Goal: Transaction & Acquisition: Purchase product/service

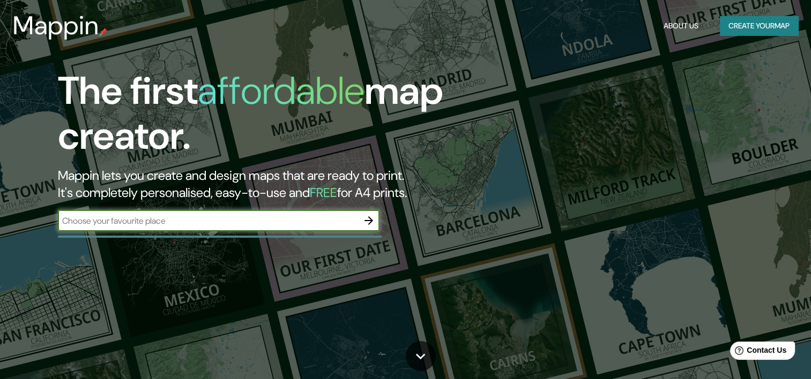
click at [219, 222] on input "text" at bounding box center [208, 221] width 300 height 12
type input "[GEOGRAPHIC_DATA]"
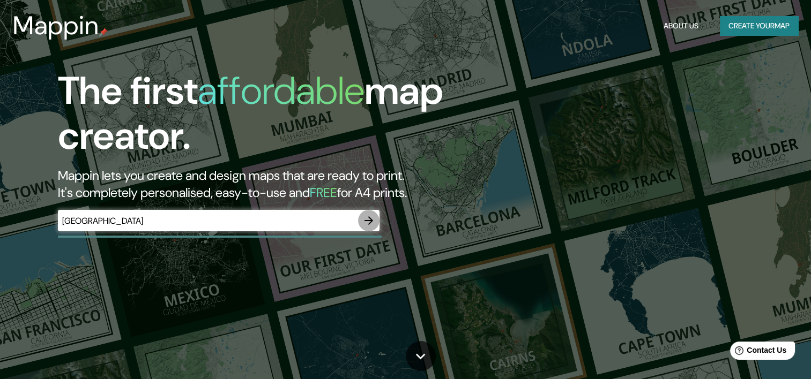
click at [376, 222] on button "button" at bounding box center [368, 220] width 21 height 21
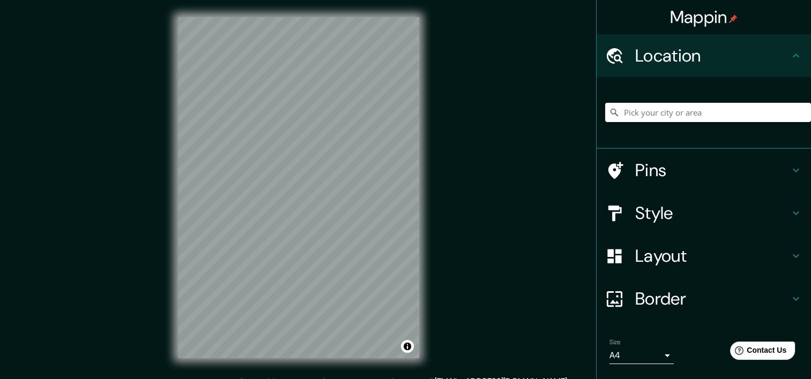
click at [424, 206] on div "© Mapbox © OpenStreetMap Improve this map" at bounding box center [298, 188] width 275 height 376
click at [679, 111] on input "Pick your city or area" at bounding box center [708, 112] width 206 height 19
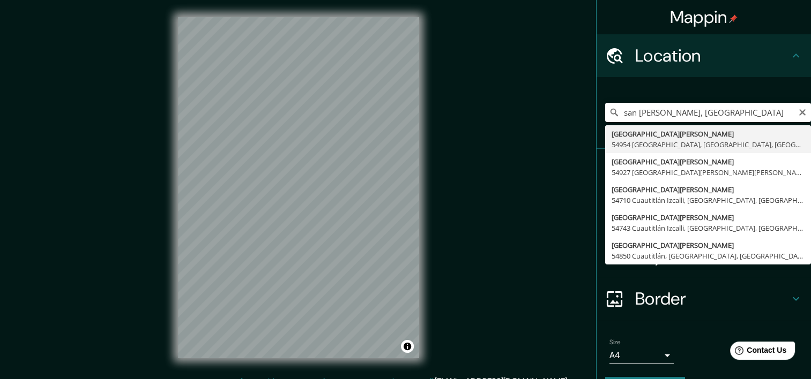
type input "[GEOGRAPHIC_DATA][PERSON_NAME], [GEOGRAPHIC_DATA]"
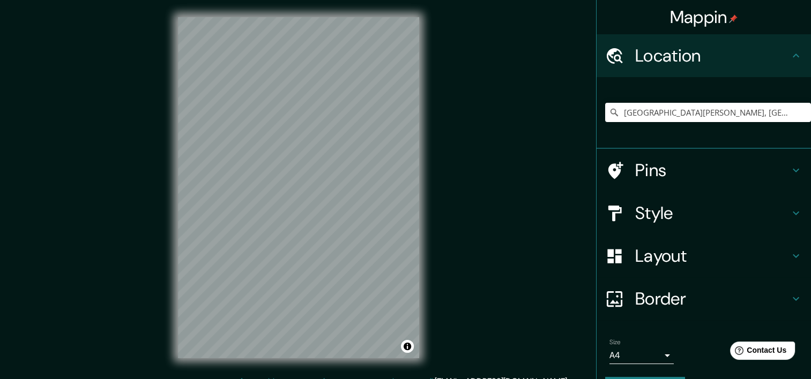
click at [614, 357] on body "Mappin Location [GEOGRAPHIC_DATA][PERSON_NAME], [GEOGRAPHIC_DATA] Pins Style La…" at bounding box center [405, 189] width 811 height 379
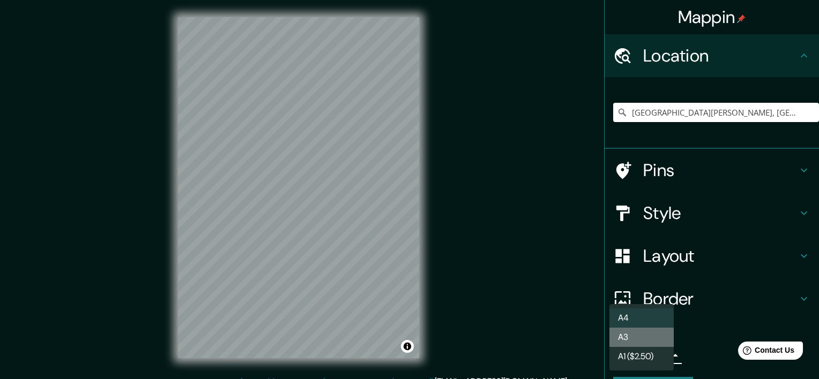
click at [633, 341] on li "A3" at bounding box center [641, 337] width 64 height 19
click at [632, 355] on body "Mappin Location [GEOGRAPHIC_DATA][PERSON_NAME], [GEOGRAPHIC_DATA] Pins Style La…" at bounding box center [409, 189] width 819 height 379
click at [636, 360] on li "A1 ($2.50)" at bounding box center [641, 356] width 64 height 19
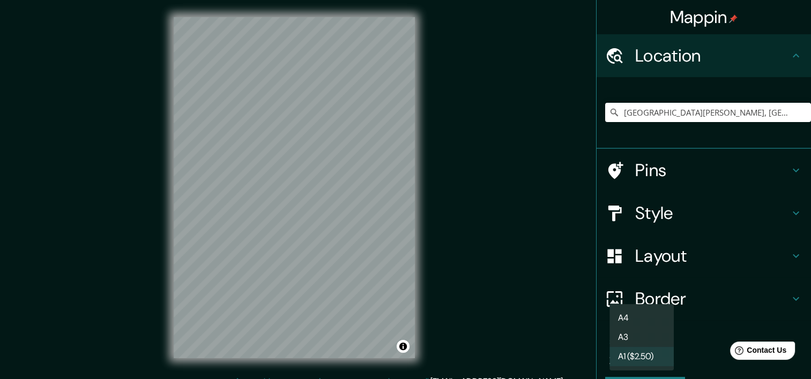
click at [635, 357] on body "Mappin Location [GEOGRAPHIC_DATA][PERSON_NAME], [GEOGRAPHIC_DATA] Pins Style La…" at bounding box center [405, 189] width 811 height 379
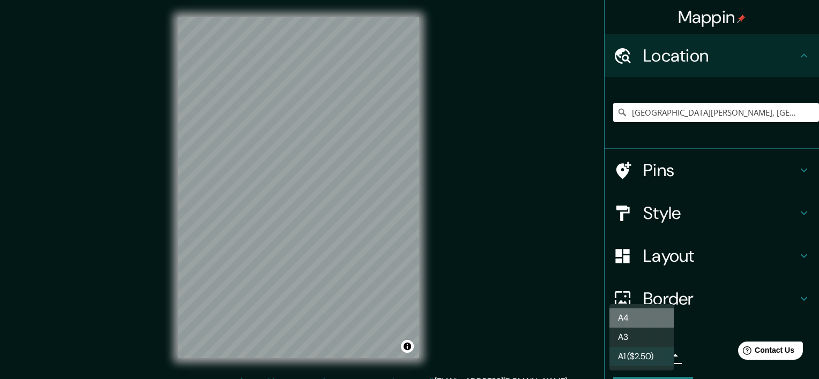
click at [636, 320] on li "A4" at bounding box center [641, 318] width 64 height 19
type input "single"
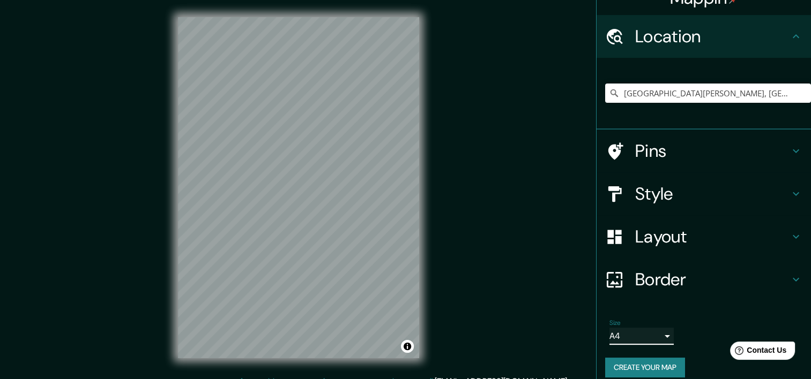
scroll to position [30, 0]
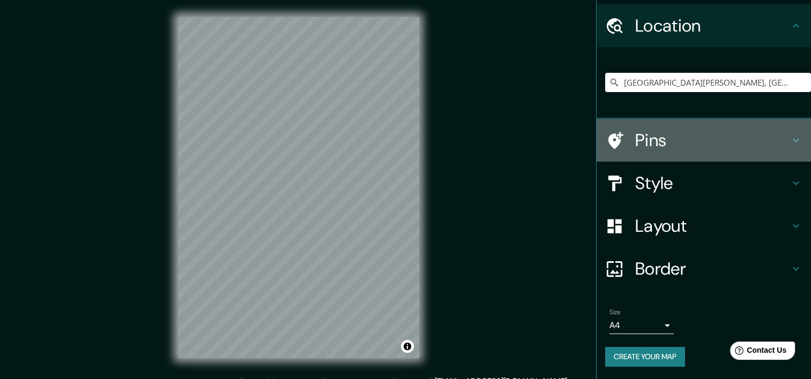
click at [693, 140] on h4 "Pins" at bounding box center [712, 140] width 154 height 21
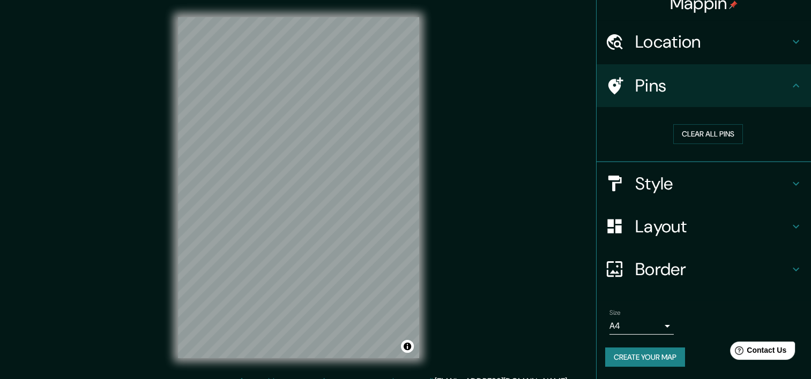
scroll to position [13, 0]
click at [703, 184] on h4 "Style" at bounding box center [712, 184] width 154 height 21
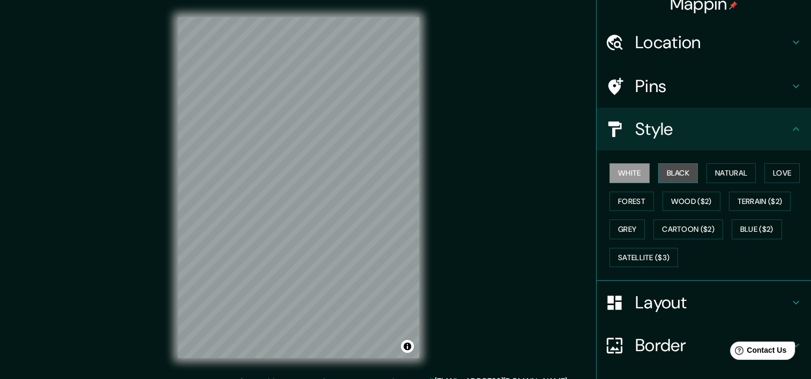
click at [675, 176] on button "Black" at bounding box center [678, 173] width 40 height 20
click at [712, 174] on button "Natural" at bounding box center [730, 173] width 49 height 20
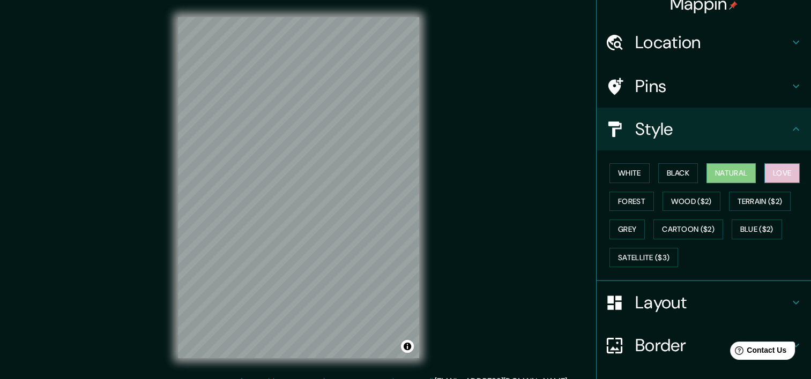
click at [772, 168] on button "Love" at bounding box center [781, 173] width 35 height 20
click at [631, 197] on button "Forest" at bounding box center [631, 202] width 44 height 20
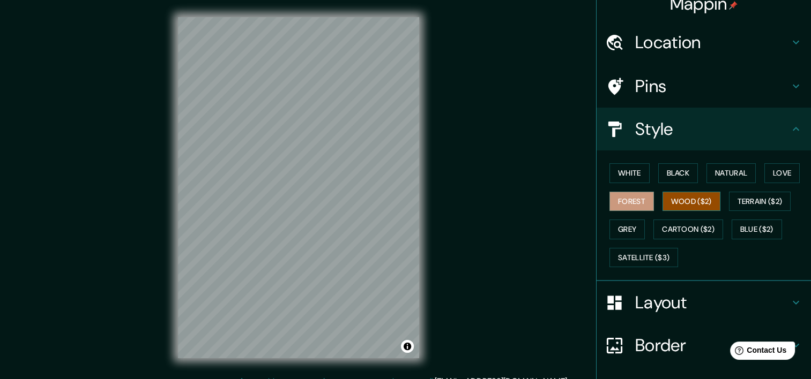
click at [672, 201] on button "Wood ($2)" at bounding box center [691, 202] width 58 height 20
click at [622, 229] on button "Grey" at bounding box center [626, 230] width 35 height 20
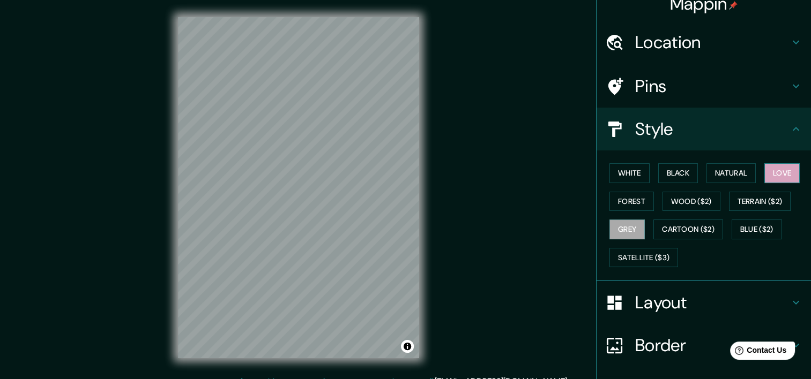
click at [764, 176] on button "Love" at bounding box center [781, 173] width 35 height 20
click at [629, 205] on button "Forest" at bounding box center [631, 202] width 44 height 20
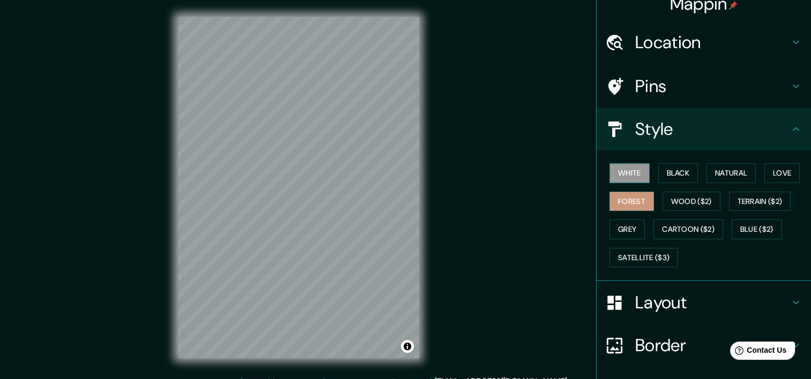
click at [632, 174] on button "White" at bounding box center [629, 173] width 40 height 20
click at [669, 167] on button "Black" at bounding box center [678, 173] width 40 height 20
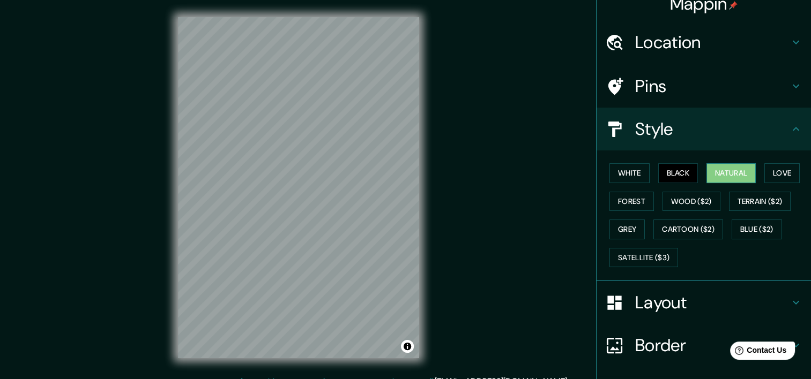
click at [718, 171] on button "Natural" at bounding box center [730, 173] width 49 height 20
click at [771, 171] on button "Love" at bounding box center [781, 173] width 35 height 20
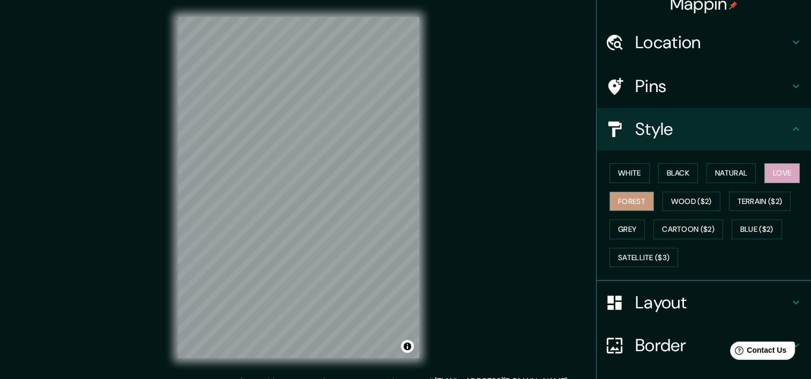
click at [619, 192] on button "Forest" at bounding box center [631, 202] width 44 height 20
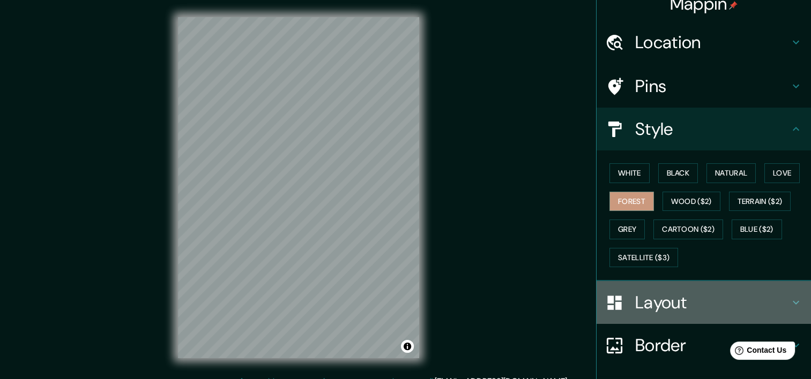
click at [656, 304] on h4 "Layout" at bounding box center [712, 302] width 154 height 21
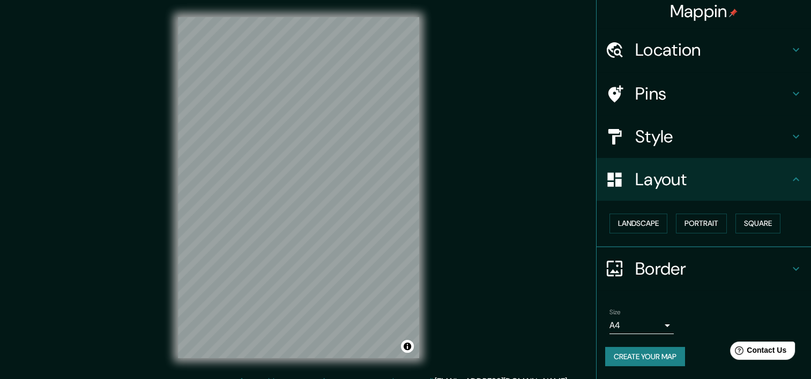
scroll to position [5, 0]
click at [632, 219] on button "Landscape" at bounding box center [638, 225] width 58 height 20
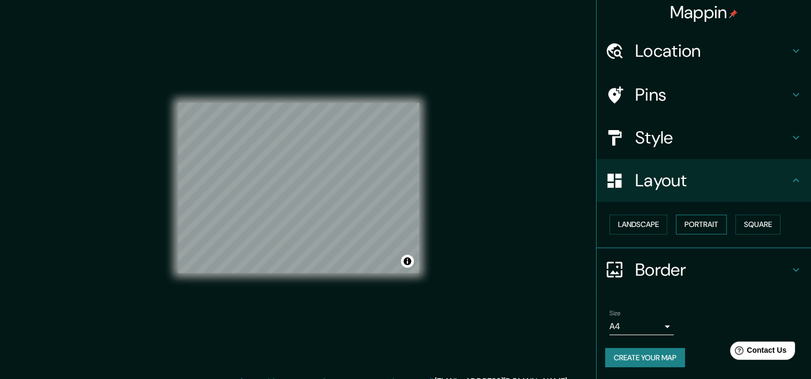
click at [707, 221] on button "Portrait" at bounding box center [701, 225] width 51 height 20
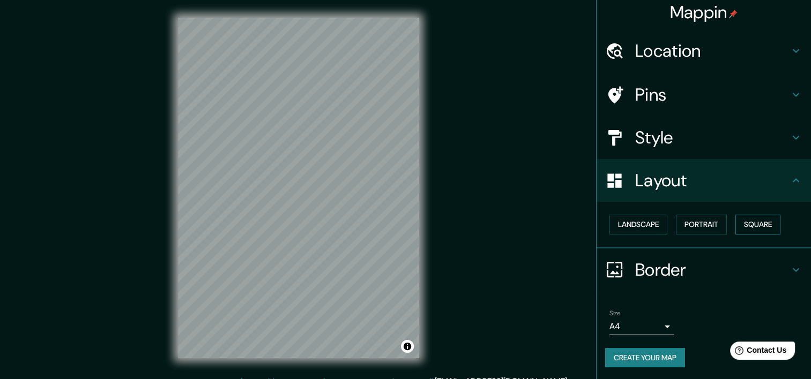
click at [757, 220] on button "Square" at bounding box center [757, 225] width 45 height 20
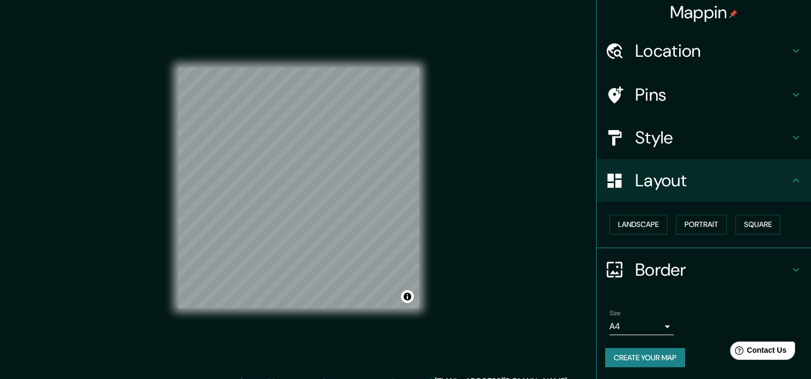
click at [736, 267] on h4 "Border" at bounding box center [712, 269] width 154 height 21
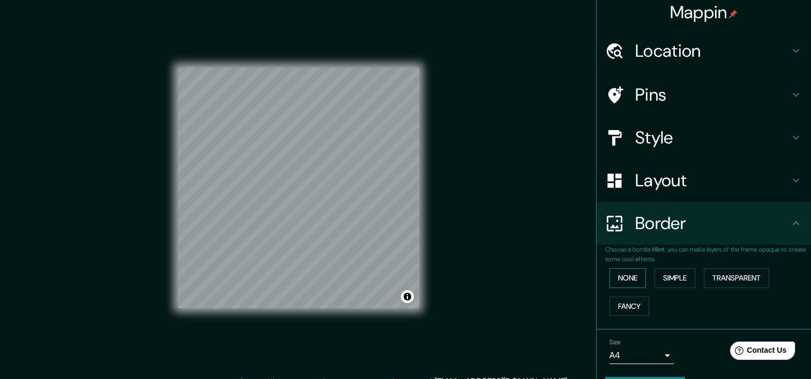
click at [633, 278] on button "None" at bounding box center [627, 278] width 36 height 20
click at [656, 278] on button "Simple" at bounding box center [674, 278] width 41 height 20
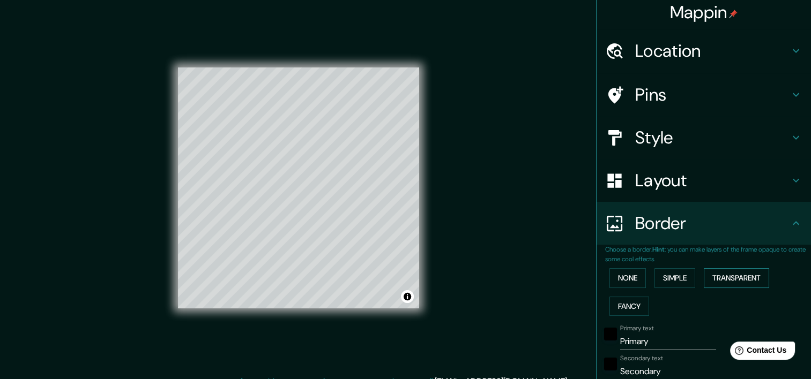
click at [718, 276] on button "Transparent" at bounding box center [735, 278] width 65 height 20
click at [609, 304] on button "Fancy" at bounding box center [629, 307] width 40 height 20
click at [619, 280] on button "None" at bounding box center [627, 278] width 36 height 20
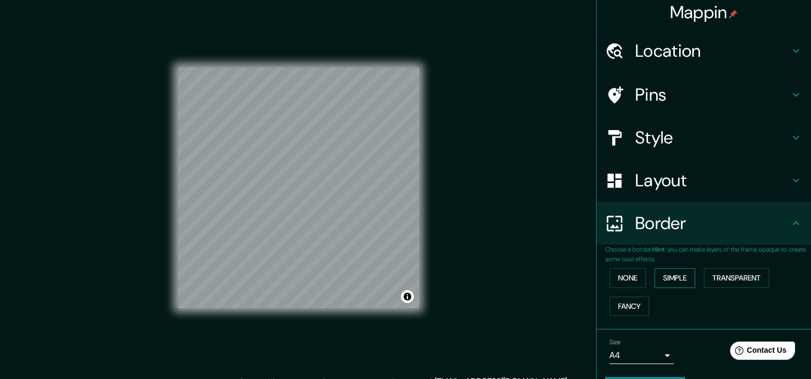
scroll to position [34, 0]
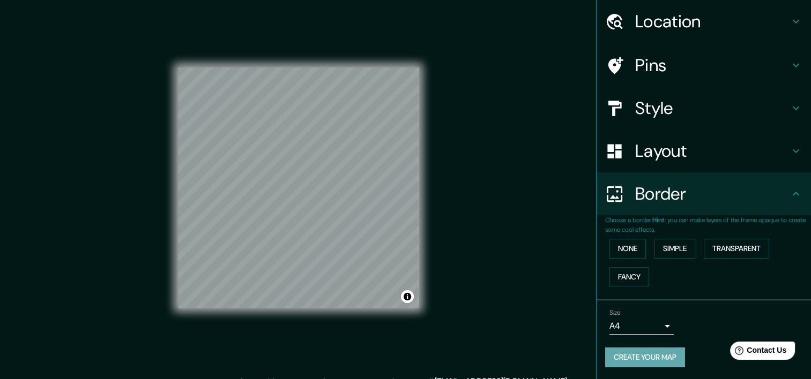
click at [645, 350] on button "Create your map" at bounding box center [645, 358] width 80 height 20
click at [662, 360] on button "Create your map" at bounding box center [645, 358] width 80 height 20
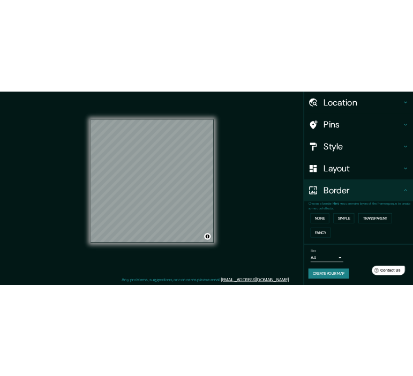
scroll to position [13, 0]
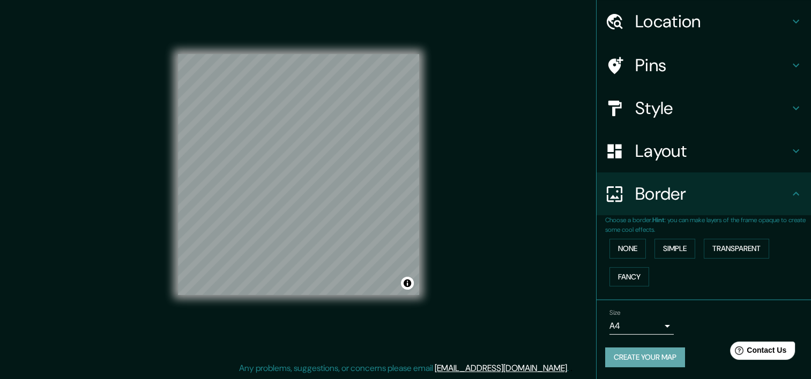
click at [622, 357] on button "Create your map" at bounding box center [645, 358] width 80 height 20
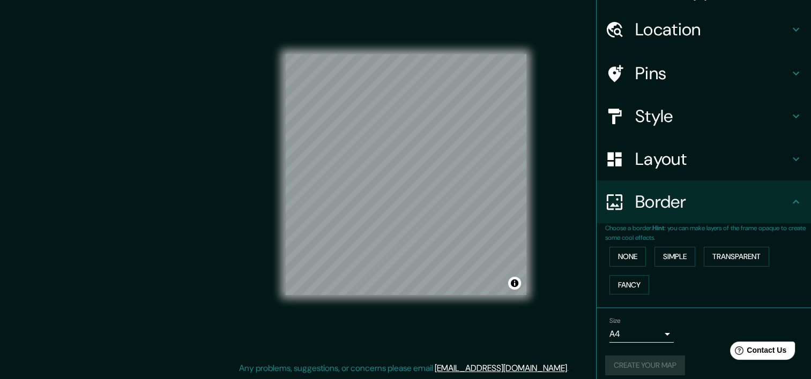
scroll to position [34, 0]
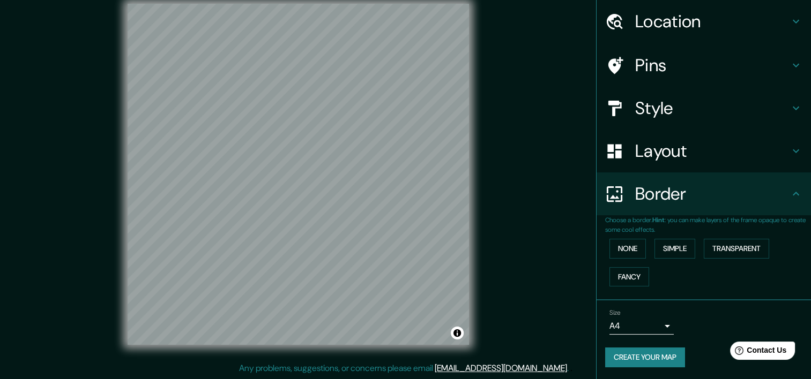
click at [666, 358] on button "Create your map" at bounding box center [645, 358] width 80 height 20
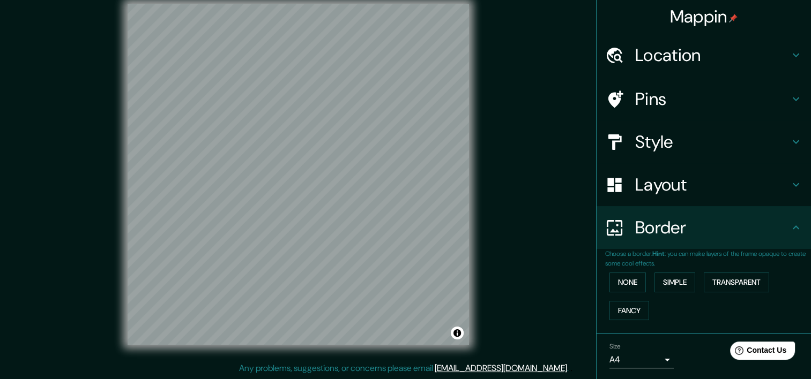
scroll to position [0, 0]
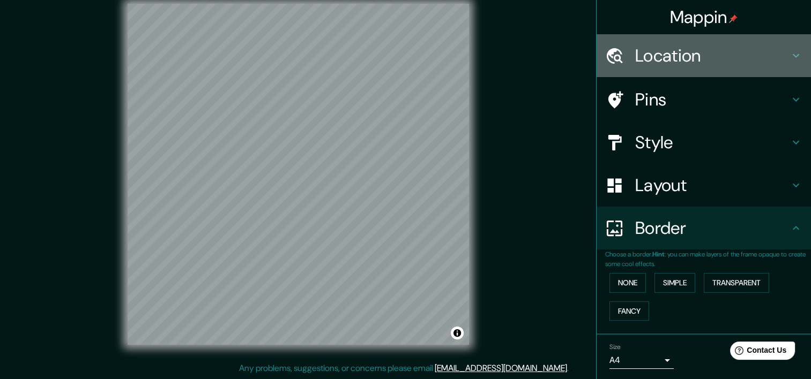
click at [679, 58] on h4 "Location" at bounding box center [712, 55] width 154 height 21
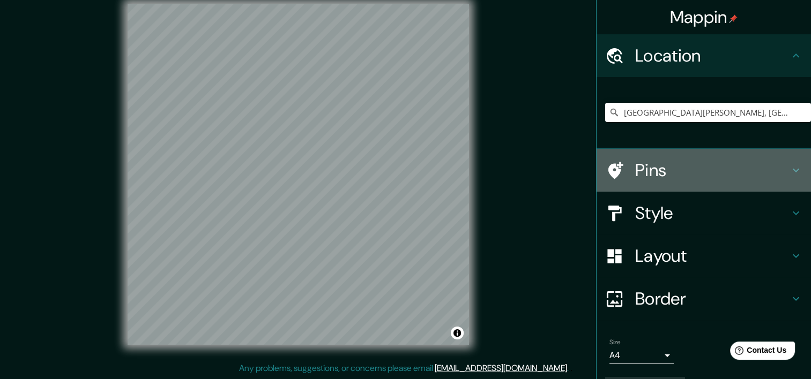
click at [703, 187] on div "Pins" at bounding box center [703, 170] width 214 height 43
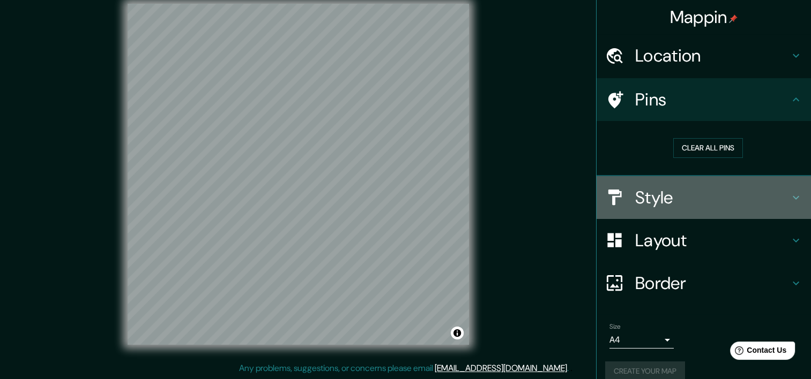
click at [701, 201] on h4 "Style" at bounding box center [712, 197] width 154 height 21
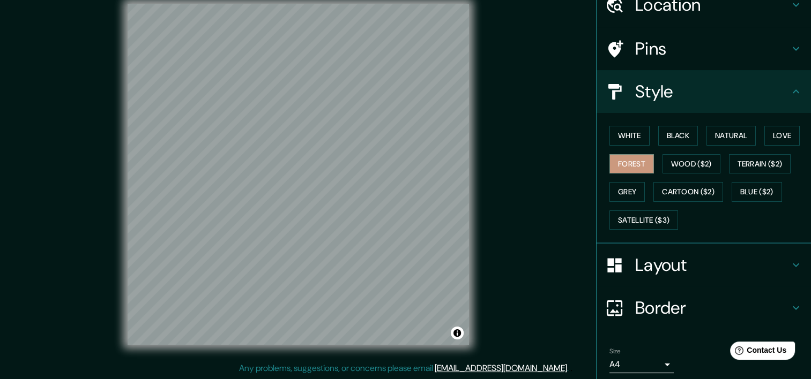
scroll to position [54, 0]
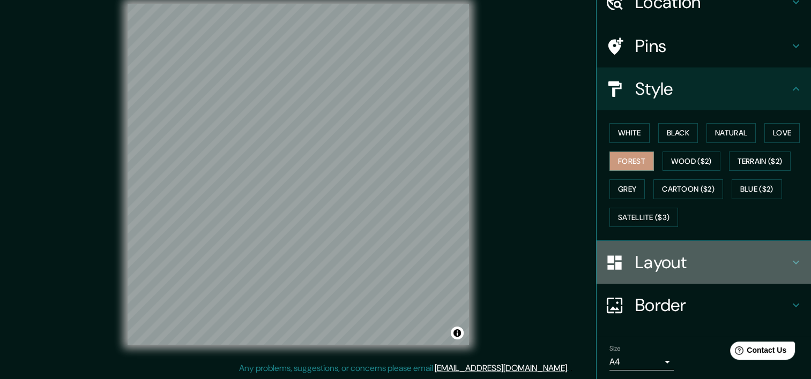
click at [672, 256] on h4 "Layout" at bounding box center [712, 262] width 154 height 21
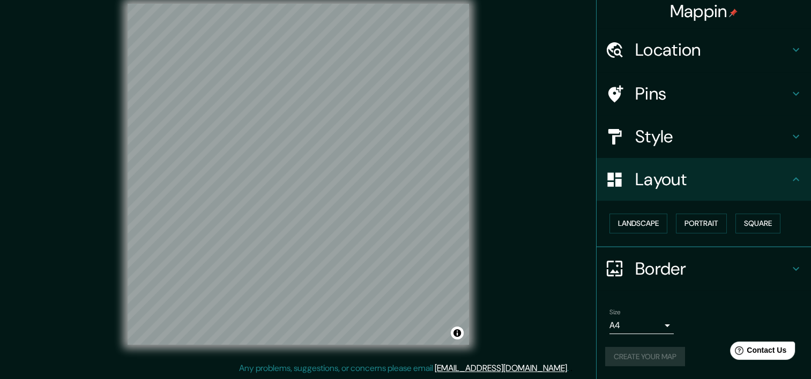
scroll to position [5, 0]
click at [679, 275] on h4 "Border" at bounding box center [712, 269] width 154 height 21
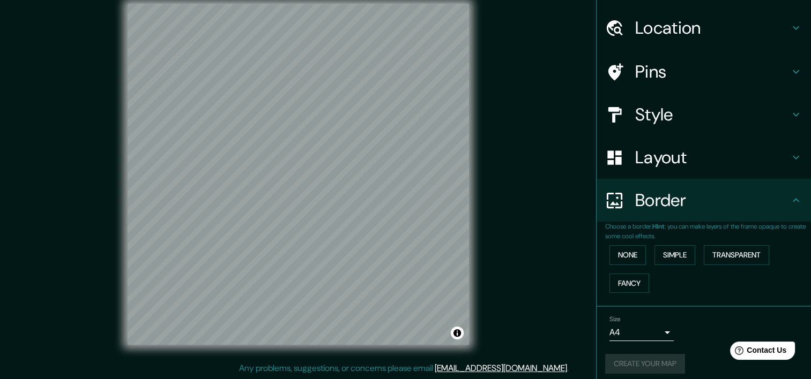
scroll to position [34, 0]
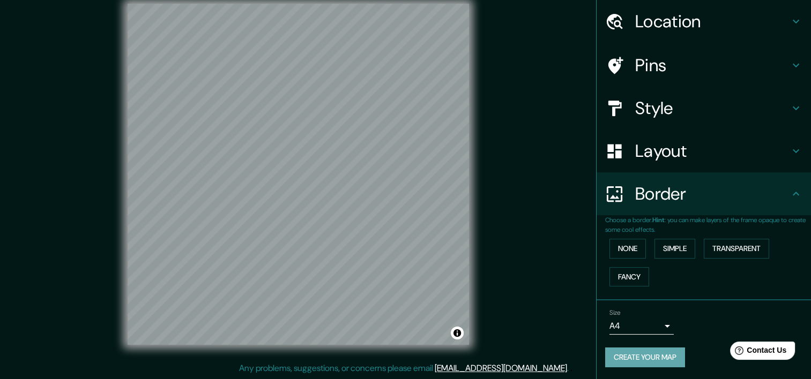
click at [642, 357] on button "Create your map" at bounding box center [645, 358] width 80 height 20
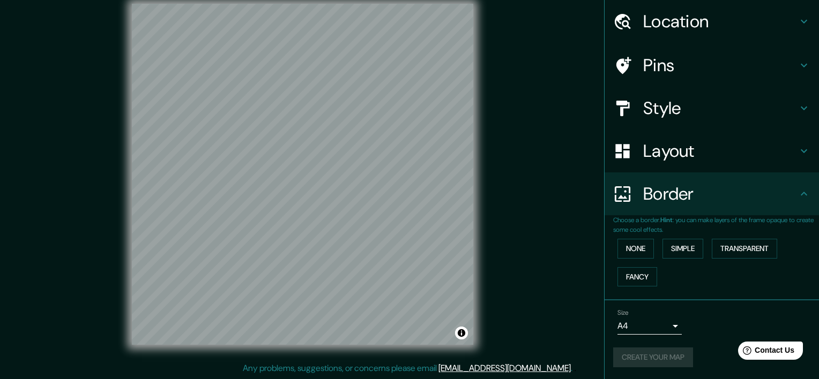
click at [639, 319] on body "Mappin Location [GEOGRAPHIC_DATA][PERSON_NAME], [GEOGRAPHIC_DATA] Pins Style La…" at bounding box center [409, 176] width 819 height 379
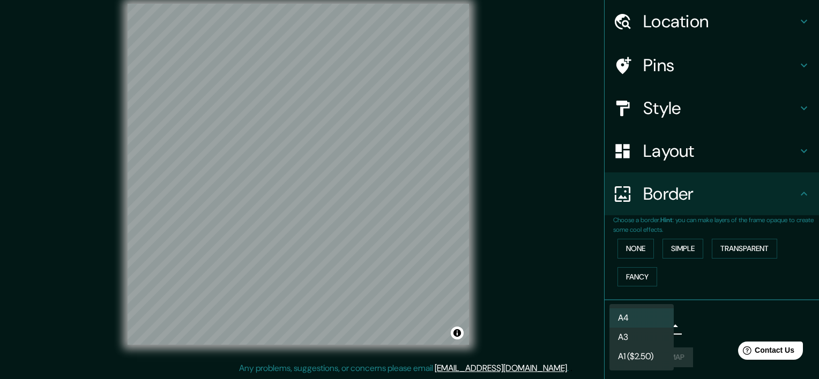
click at [589, 316] on div at bounding box center [409, 189] width 819 height 379
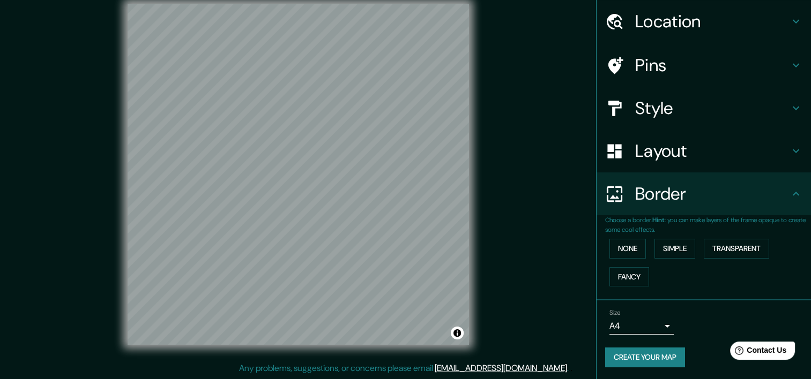
click at [538, 229] on div "© Mapbox © OpenStreetMap Improve this map" at bounding box center [299, 174] width 730 height 341
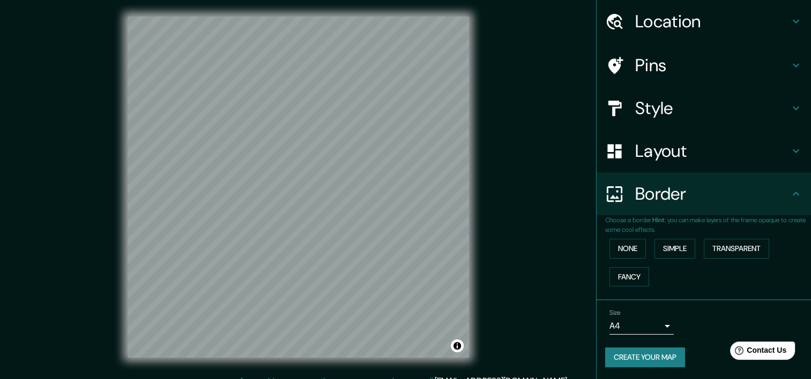
scroll to position [0, 0]
